Goal: Information Seeking & Learning: Learn about a topic

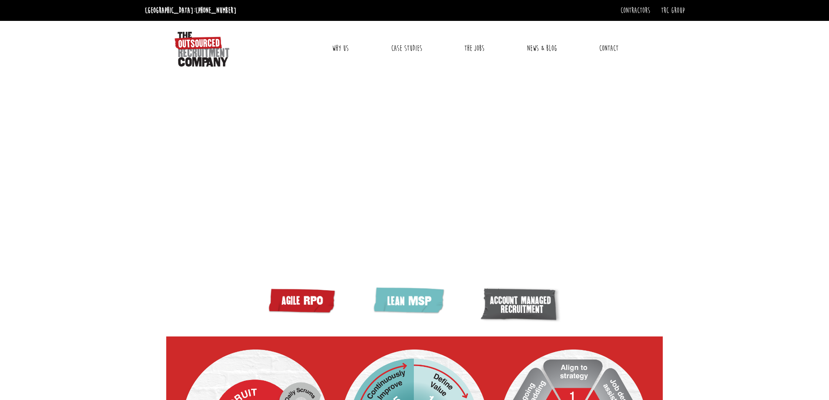
click at [336, 50] on link "Why Us" at bounding box center [341, 48] width 30 height 22
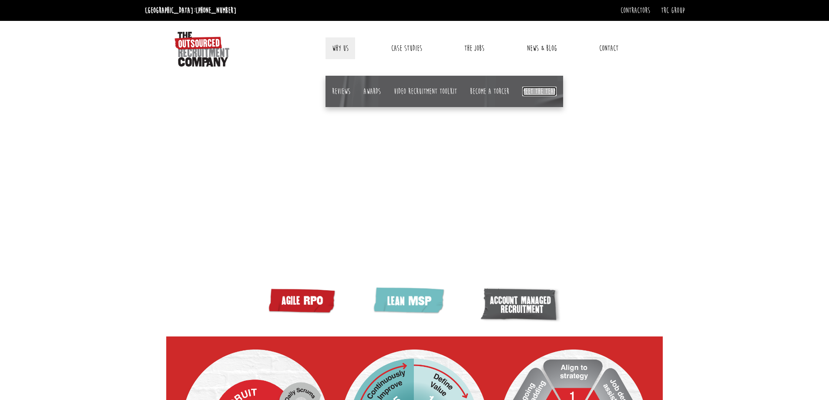
click at [542, 88] on link "Meet the team" at bounding box center [539, 92] width 34 height 10
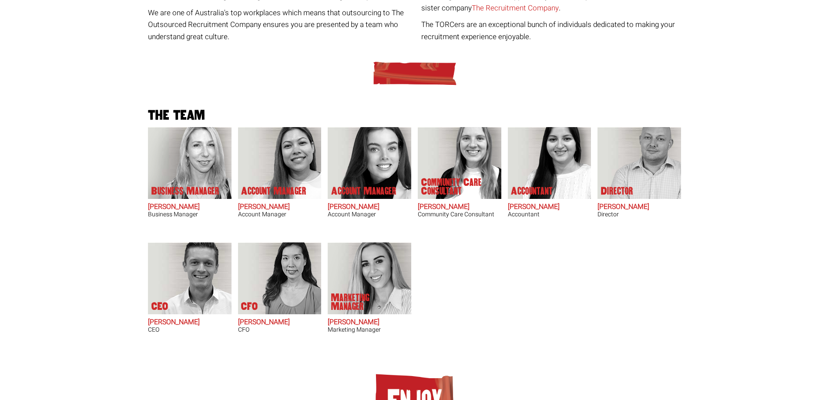
scroll to position [290, 0]
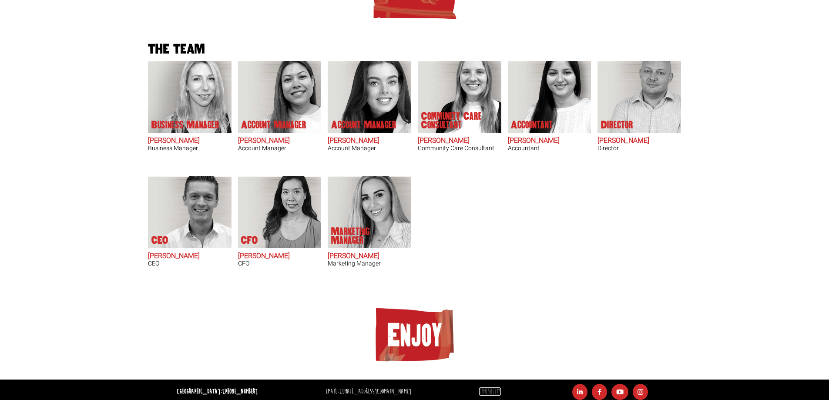
click at [479, 391] on link "Timesheets" at bounding box center [490, 391] width 22 height 8
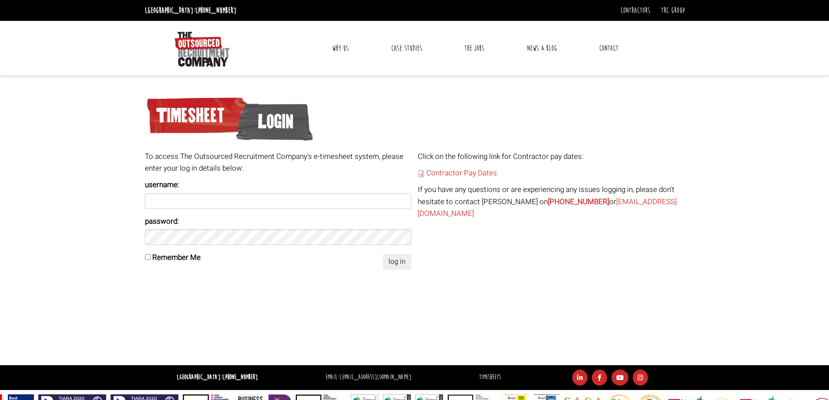
click at [607, 46] on link "Contact" at bounding box center [609, 48] width 32 height 22
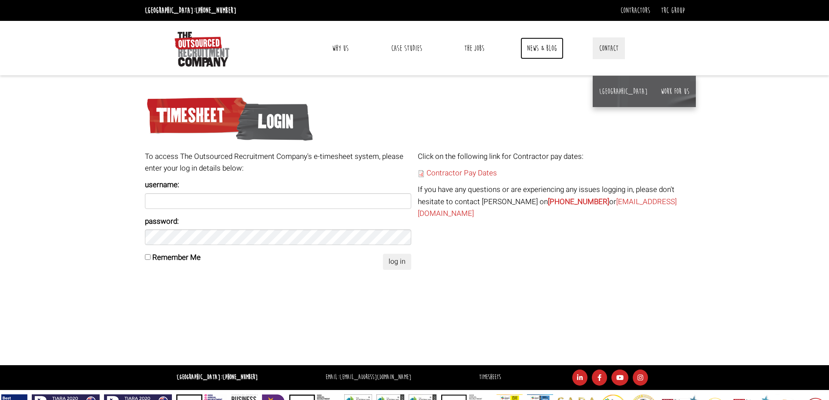
click at [539, 50] on link "News & Blog" at bounding box center [542, 48] width 43 height 22
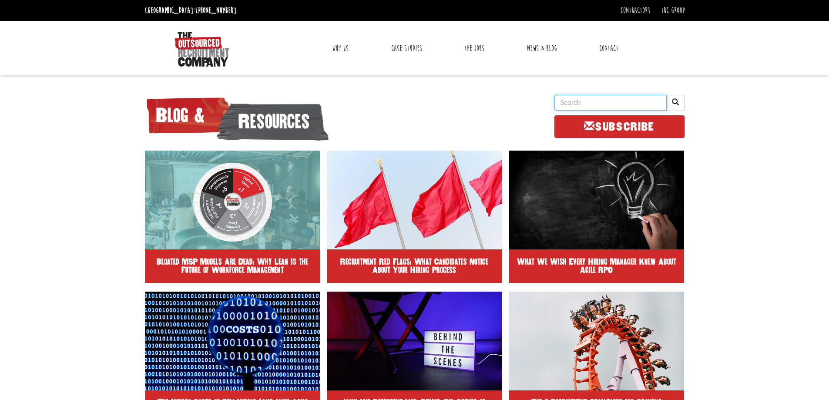
click at [595, 96] on input "text" at bounding box center [611, 103] width 112 height 16
type input "privacy policy"
click at [666, 95] on button "submit" at bounding box center [675, 103] width 18 height 16
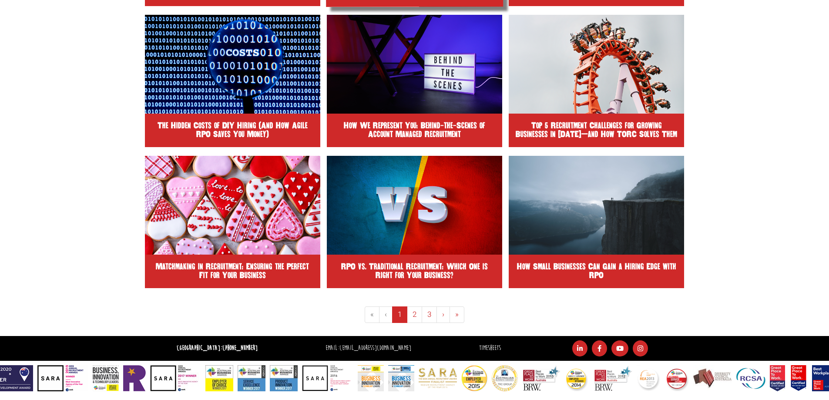
scroll to position [103, 0]
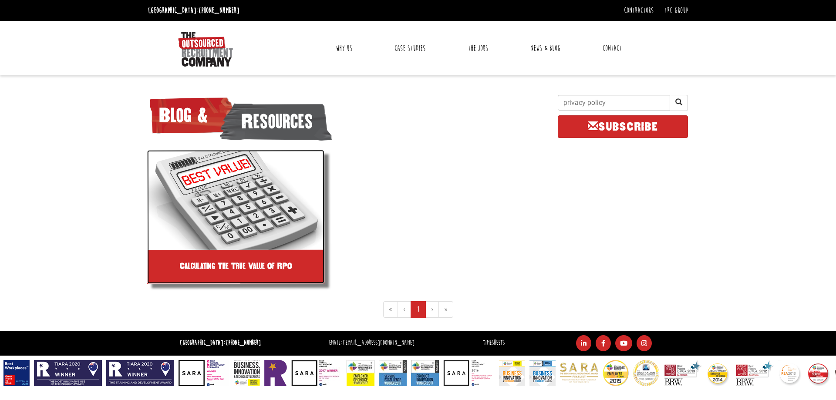
click at [234, 263] on h2 "Calculating The True Value Of RPO" at bounding box center [236, 266] width 112 height 9
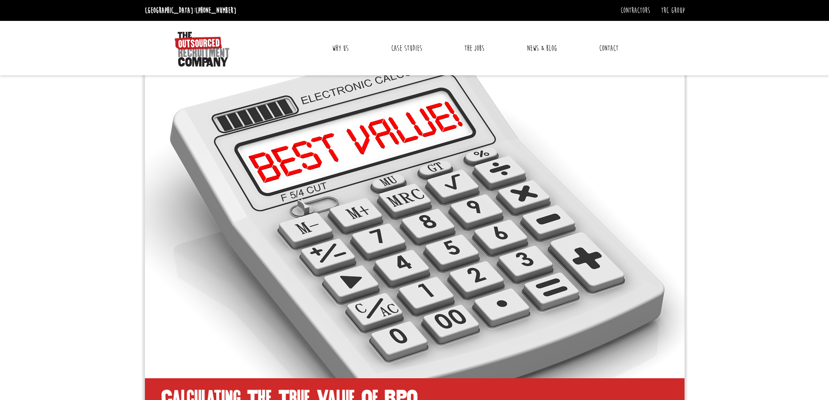
click at [350, 47] on link "Why Us" at bounding box center [341, 48] width 30 height 22
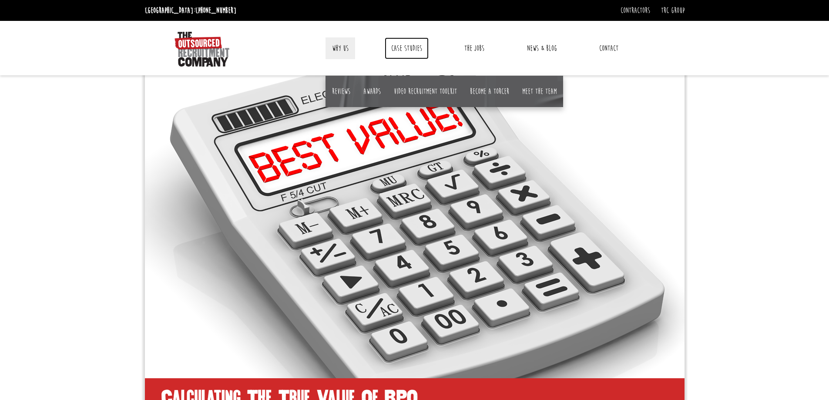
click at [392, 45] on link "Case Studies" at bounding box center [407, 48] width 44 height 22
